Goal: Information Seeking & Learning: Learn about a topic

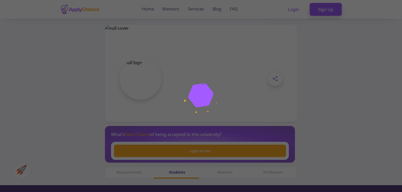
scroll to position [119, 0]
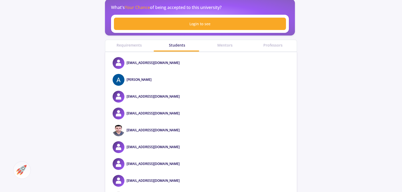
scroll to position [184, 0]
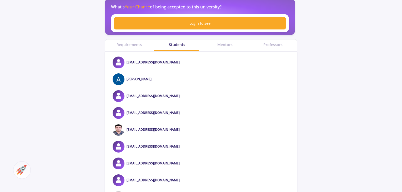
click at [116, 129] on img at bounding box center [118, 130] width 12 height 12
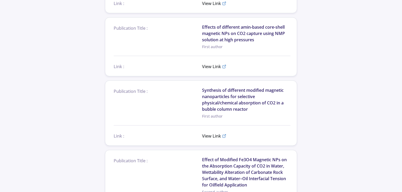
scroll to position [605, 0]
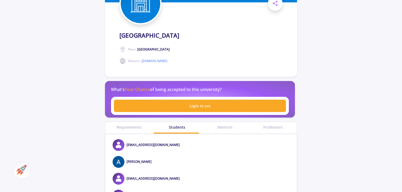
scroll to position [105, 0]
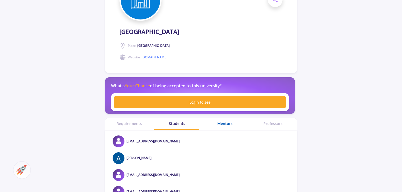
click at [231, 123] on div "Mentors" at bounding box center [225, 124] width 48 height 6
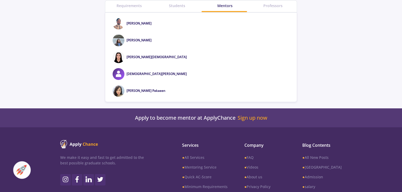
scroll to position [237, 0]
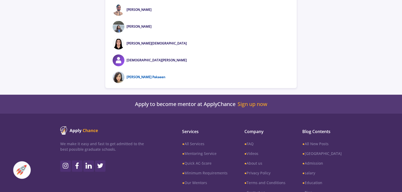
click at [141, 77] on link "[PERSON_NAME] Pakaeen" at bounding box center [145, 77] width 39 height 4
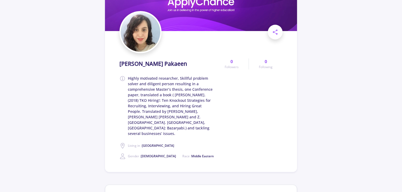
scroll to position [26, 0]
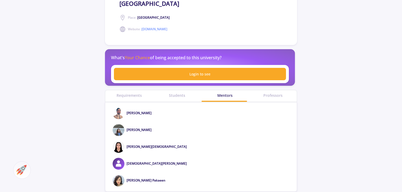
scroll to position [131, 0]
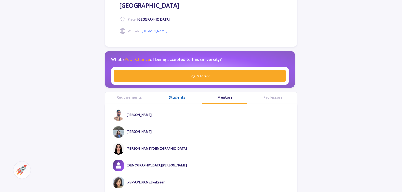
click at [182, 95] on div "Students" at bounding box center [177, 97] width 48 height 6
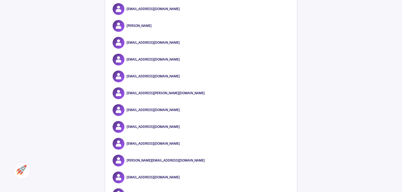
scroll to position [1078, 0]
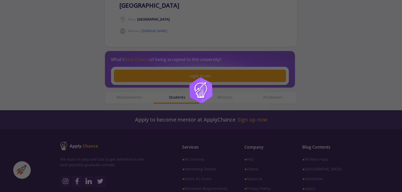
scroll to position [105, 0]
